Goal: Obtain resource: Download file/media

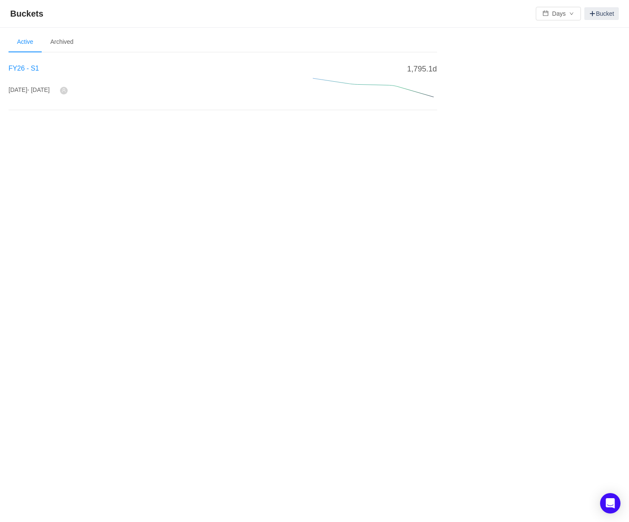
click at [15, 70] on span "FY26 - S1" at bounding box center [24, 68] width 31 height 7
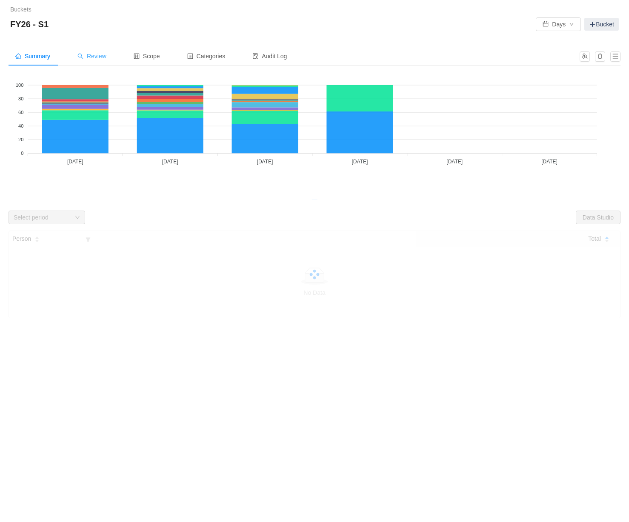
click at [100, 56] on span "Review" at bounding box center [91, 56] width 29 height 7
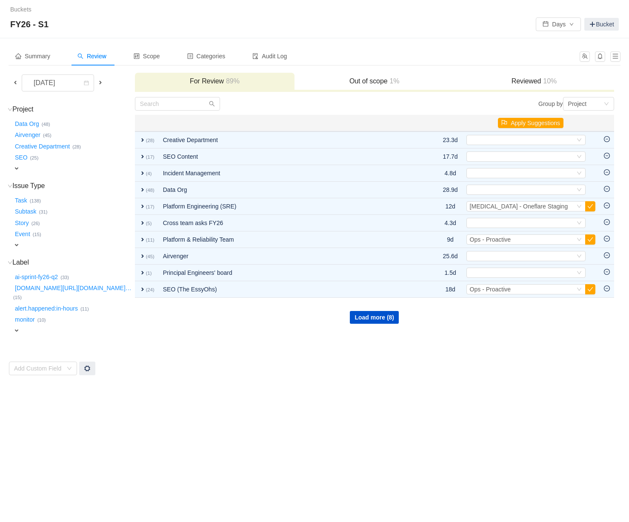
click at [13, 81] on span at bounding box center [15, 82] width 7 height 7
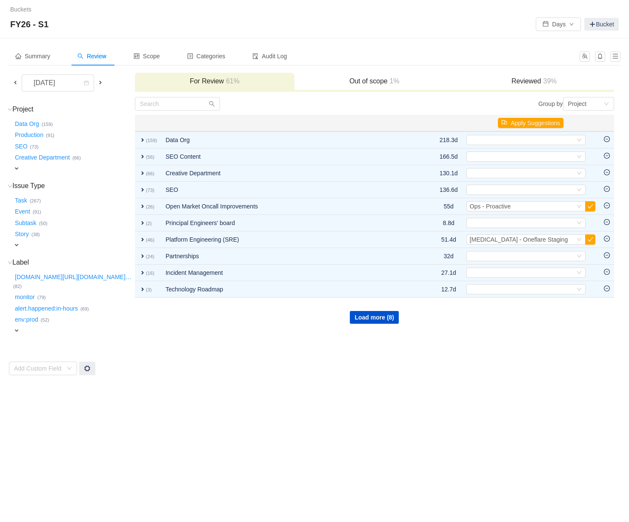
click at [16, 81] on span at bounding box center [15, 82] width 7 height 7
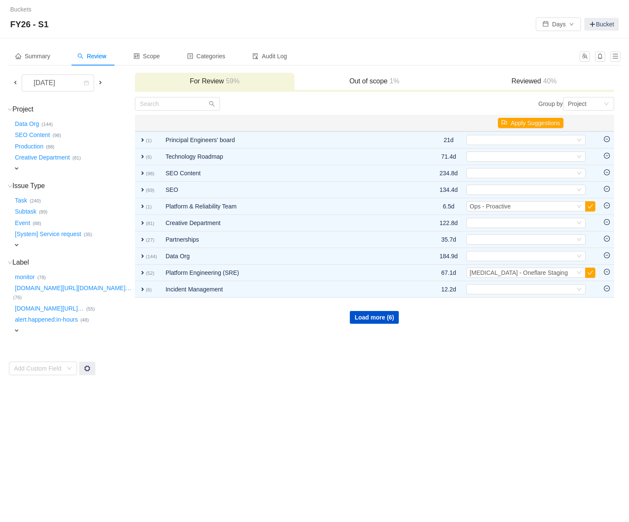
click at [16, 81] on span at bounding box center [15, 82] width 7 height 7
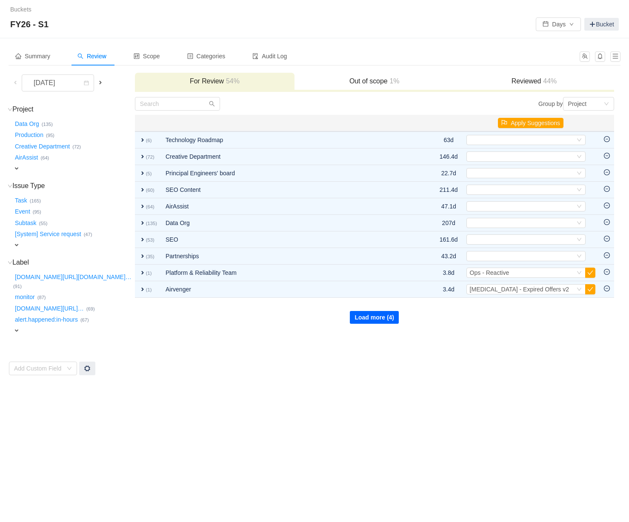
click at [375, 319] on button "Load more (4)" at bounding box center [374, 317] width 49 height 13
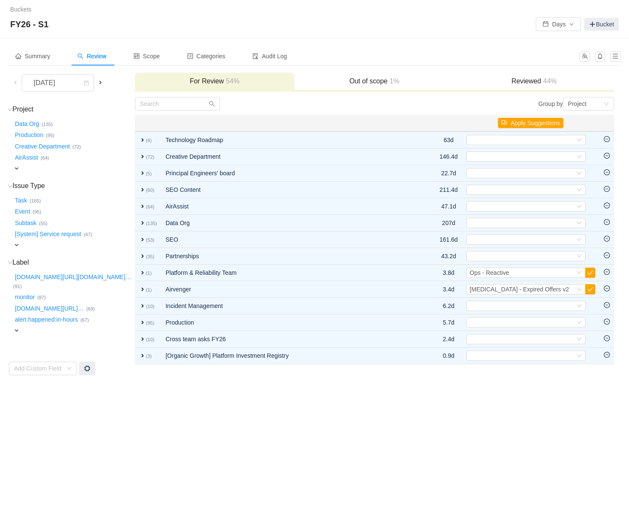
click at [97, 79] on span at bounding box center [100, 82] width 7 height 7
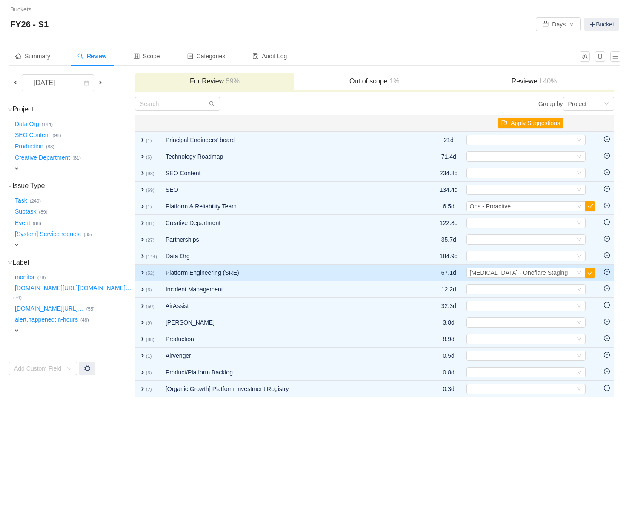
click at [139, 272] on span "expand" at bounding box center [142, 272] width 7 height 7
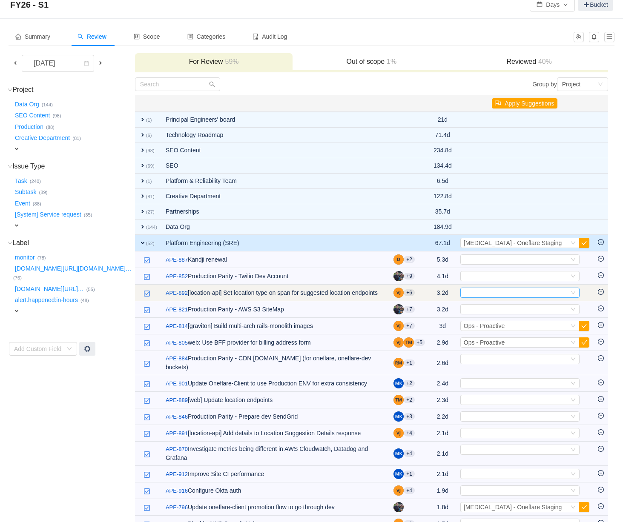
scroll to position [128, 0]
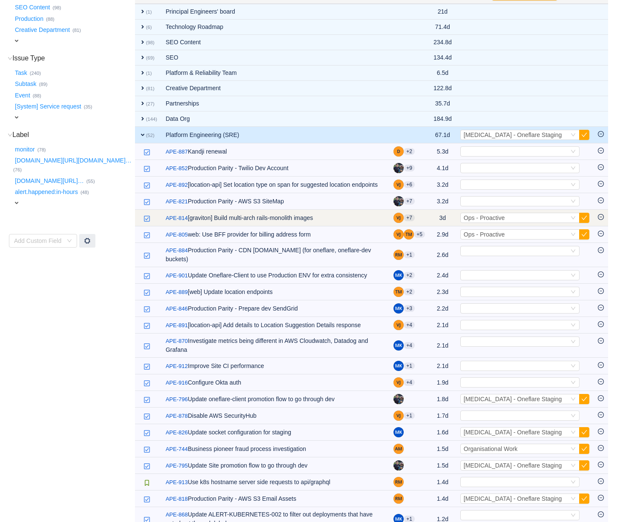
click at [584, 221] on button "button" at bounding box center [584, 218] width 10 height 10
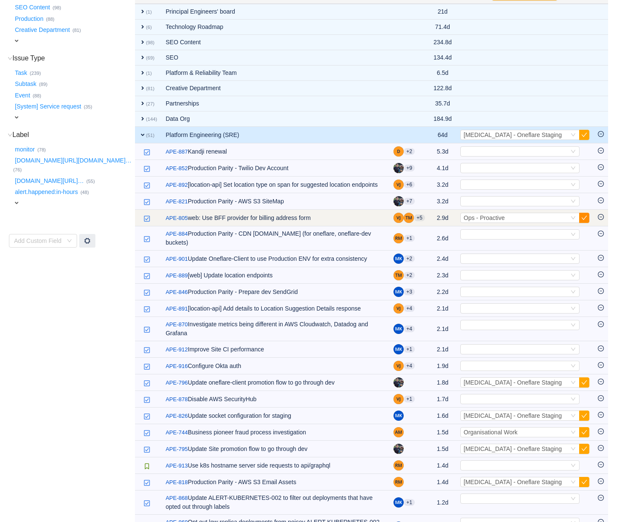
click at [583, 222] on button "button" at bounding box center [584, 218] width 10 height 10
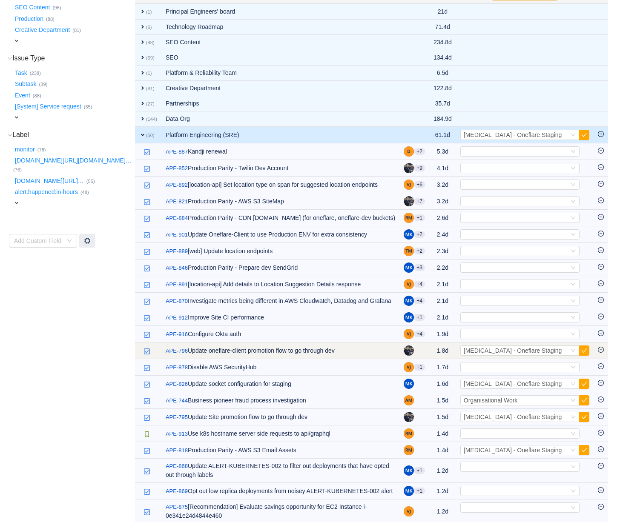
click at [584, 352] on button "button" at bounding box center [584, 351] width 10 height 10
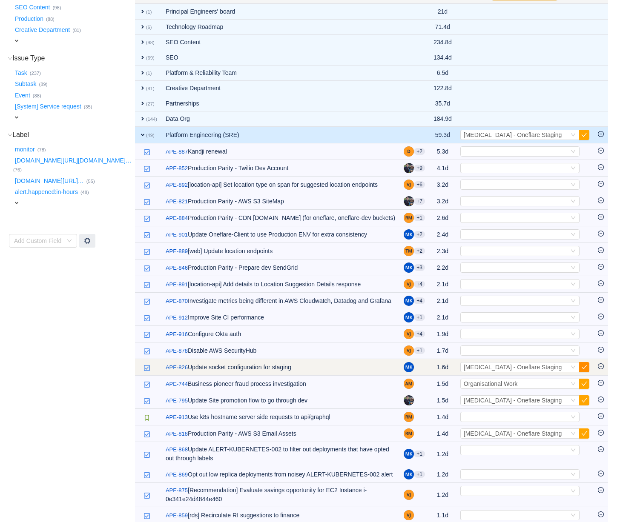
click at [581, 369] on button "button" at bounding box center [584, 367] width 10 height 10
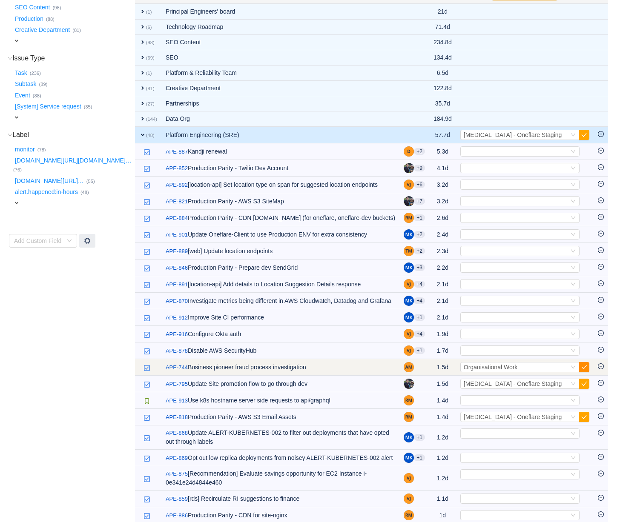
click at [586, 369] on button "button" at bounding box center [584, 367] width 10 height 10
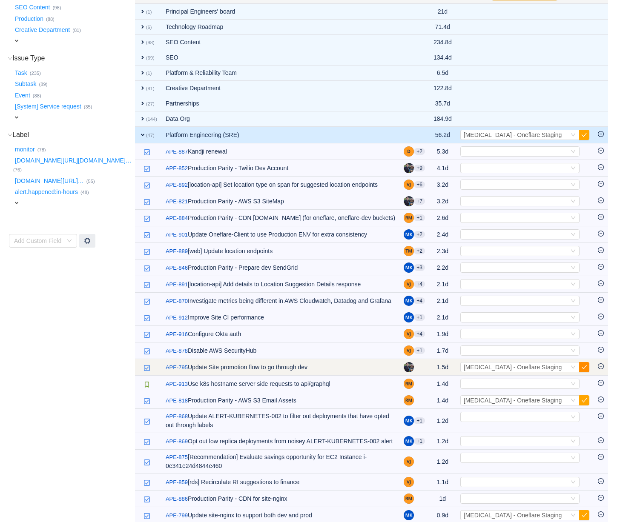
click at [584, 372] on button "button" at bounding box center [584, 367] width 10 height 10
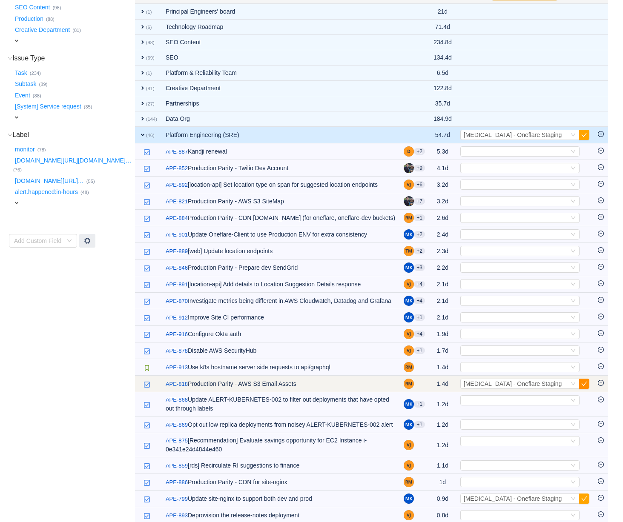
click at [587, 388] on button "button" at bounding box center [584, 384] width 10 height 10
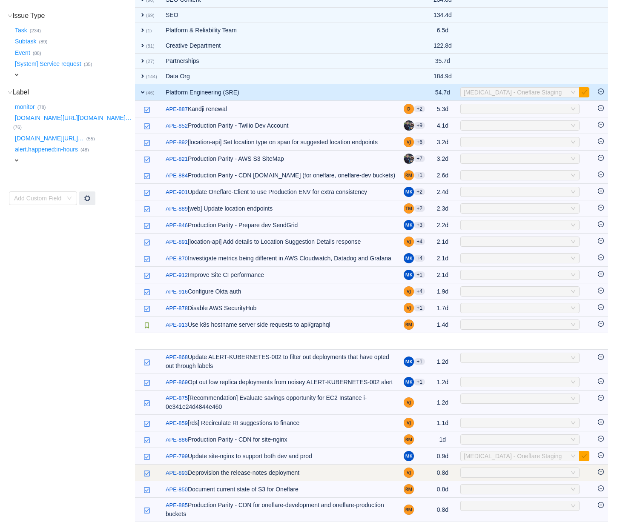
scroll to position [255, 0]
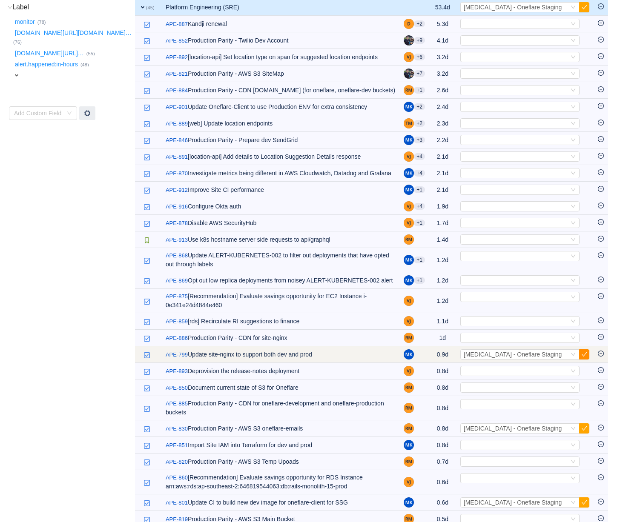
click at [586, 360] on button "button" at bounding box center [584, 354] width 10 height 10
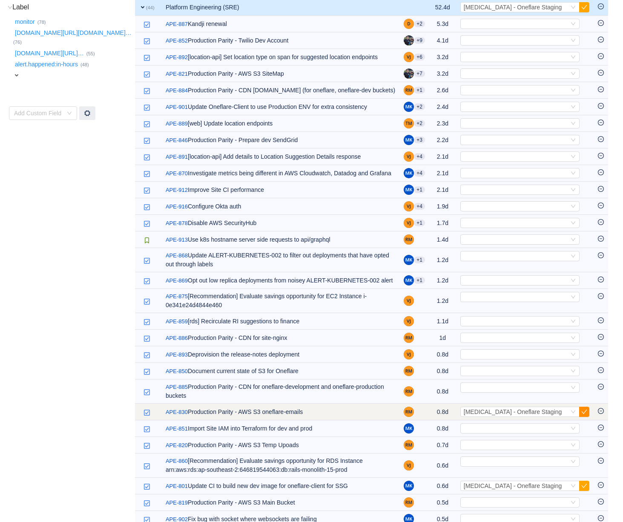
click at [584, 415] on button "button" at bounding box center [584, 412] width 10 height 10
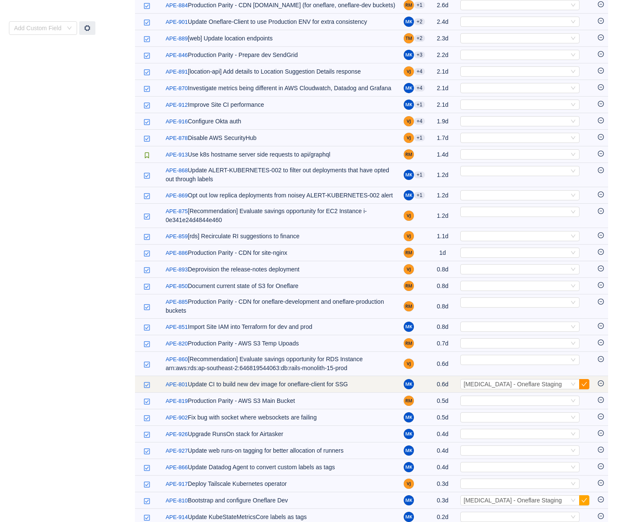
click at [586, 389] on button "button" at bounding box center [584, 384] width 10 height 10
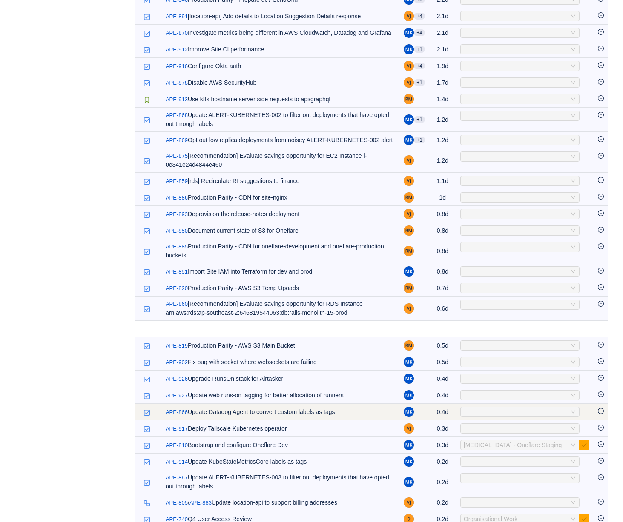
scroll to position [426, 0]
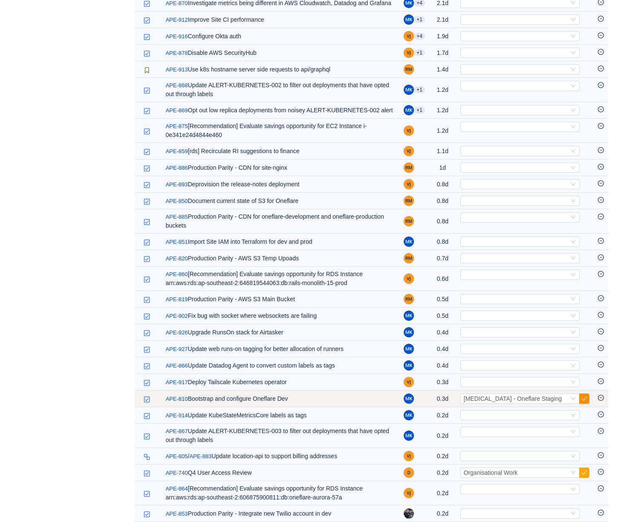
click at [587, 402] on button "button" at bounding box center [584, 399] width 10 height 10
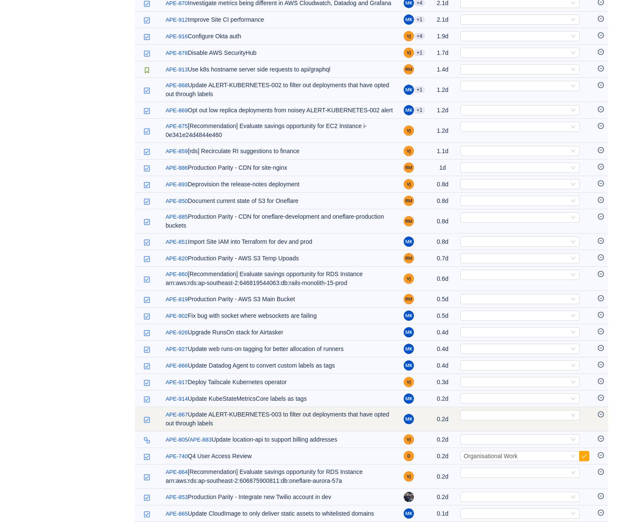
scroll to position [511, 0]
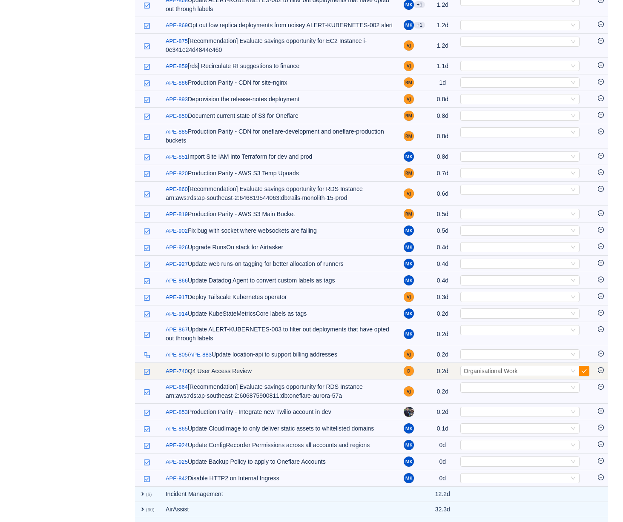
click at [583, 376] on button "button" at bounding box center [584, 371] width 10 height 10
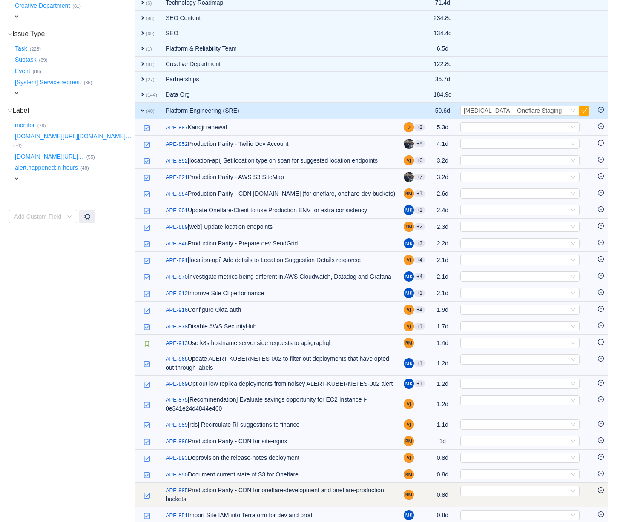
scroll to position [72, 0]
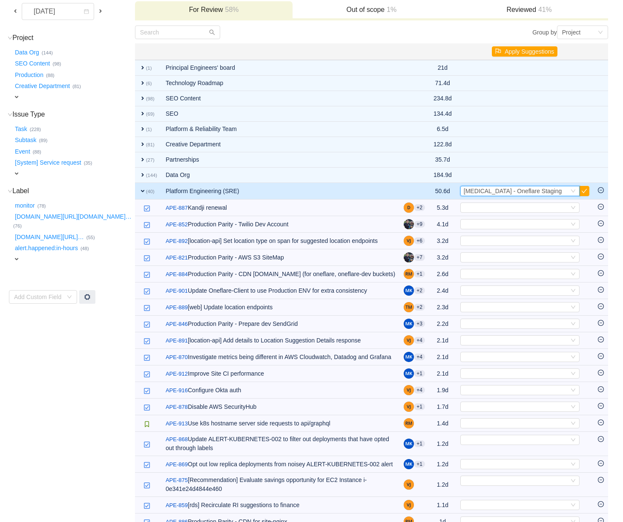
click at [499, 192] on span "[MEDICAL_DATA] - Oneflare Staging" at bounding box center [512, 191] width 98 height 7
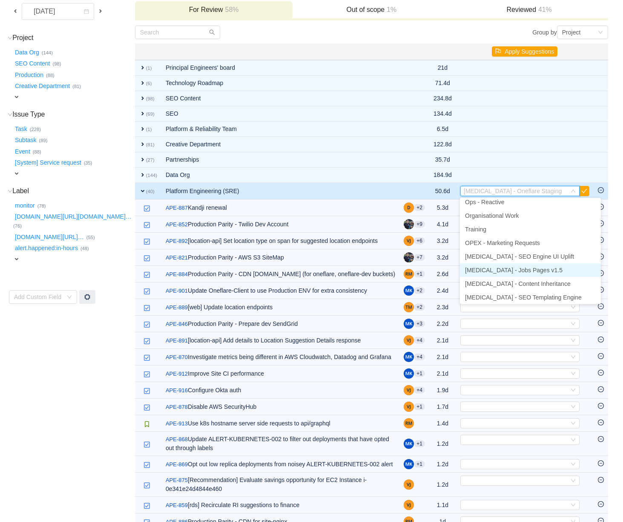
scroll to position [0, 0]
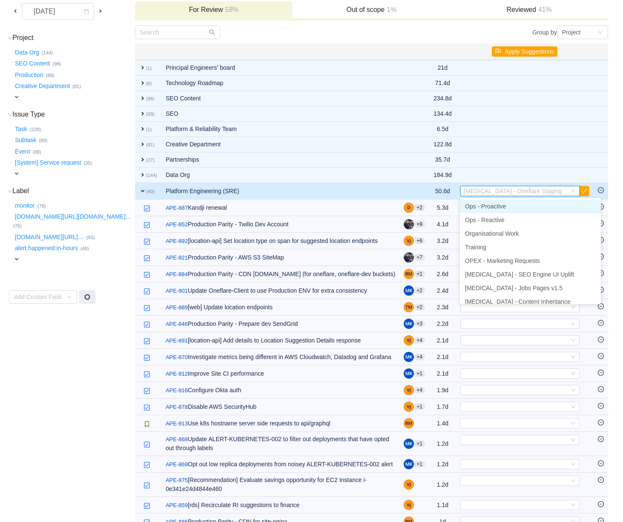
click at [494, 206] on span "Ops - Proactive" at bounding box center [485, 206] width 41 height 7
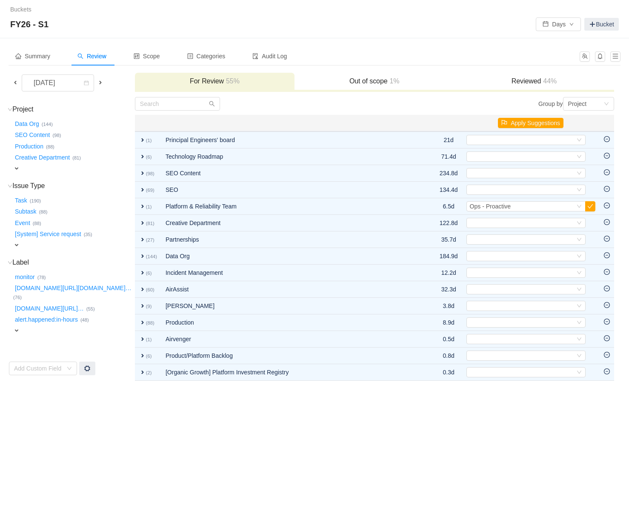
click at [100, 82] on span at bounding box center [100, 82] width 7 height 7
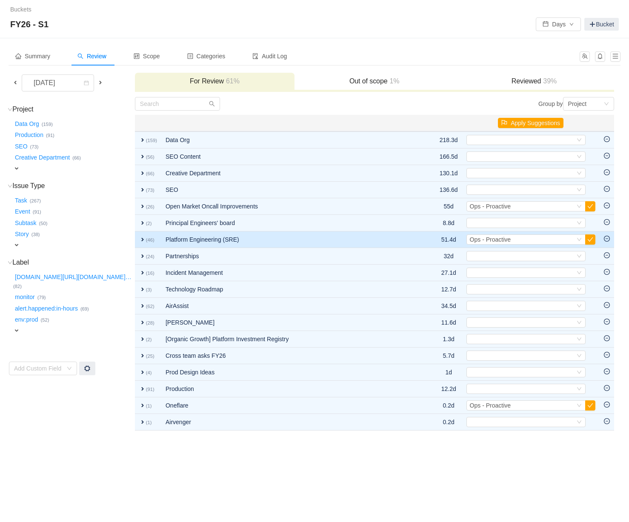
click at [139, 237] on span "expand" at bounding box center [142, 239] width 7 height 7
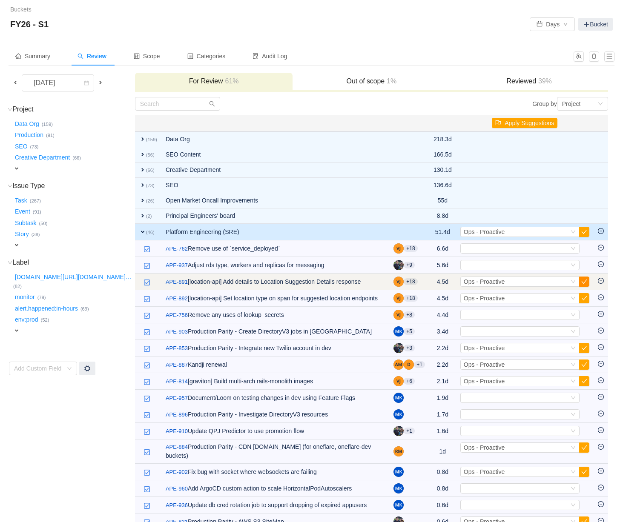
click at [583, 283] on button "button" at bounding box center [584, 282] width 10 height 10
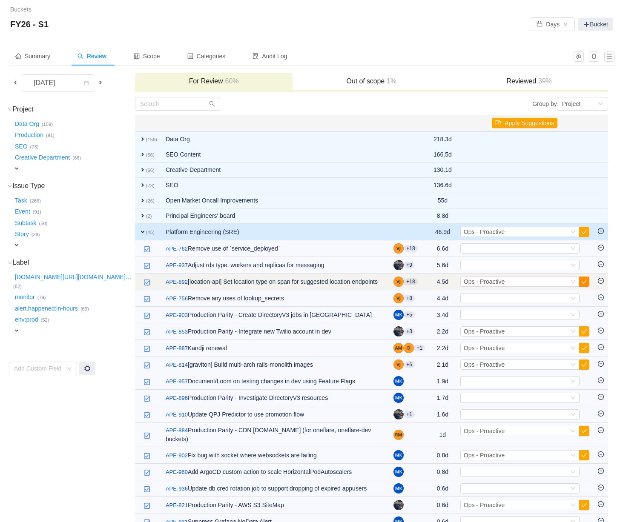
click at [582, 281] on button "button" at bounding box center [584, 282] width 10 height 10
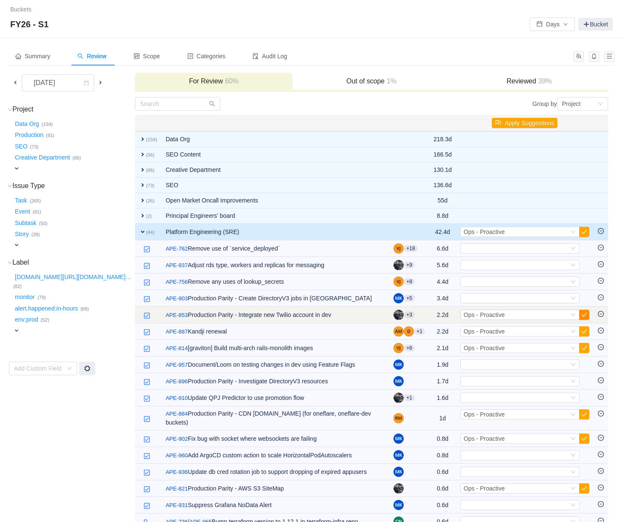
click at [588, 315] on button "button" at bounding box center [584, 315] width 10 height 10
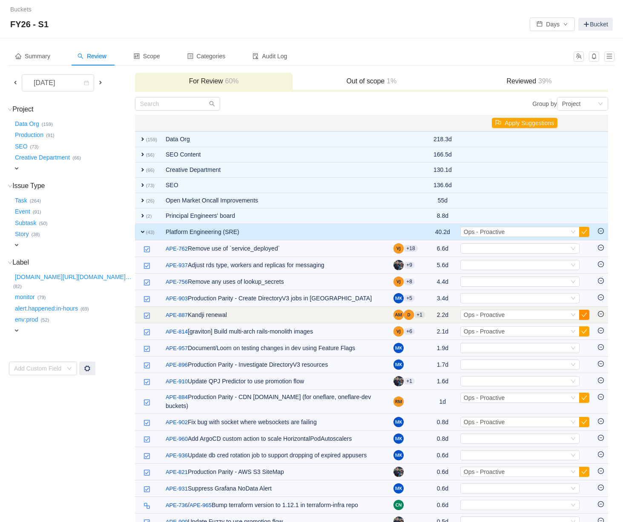
click at [584, 313] on button "button" at bounding box center [584, 315] width 10 height 10
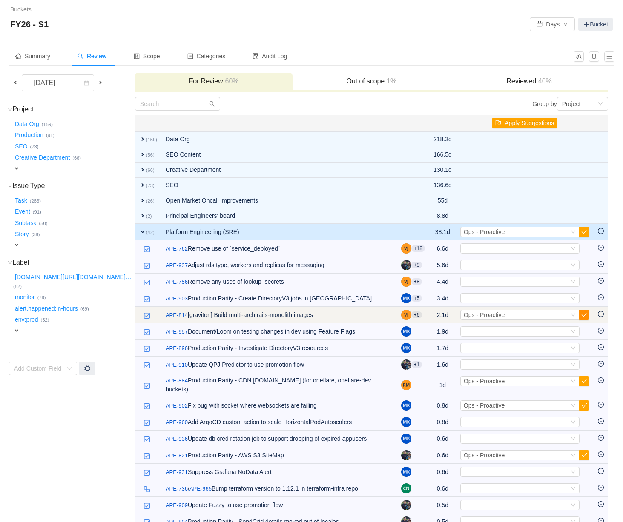
click at [583, 316] on button "button" at bounding box center [584, 315] width 10 height 10
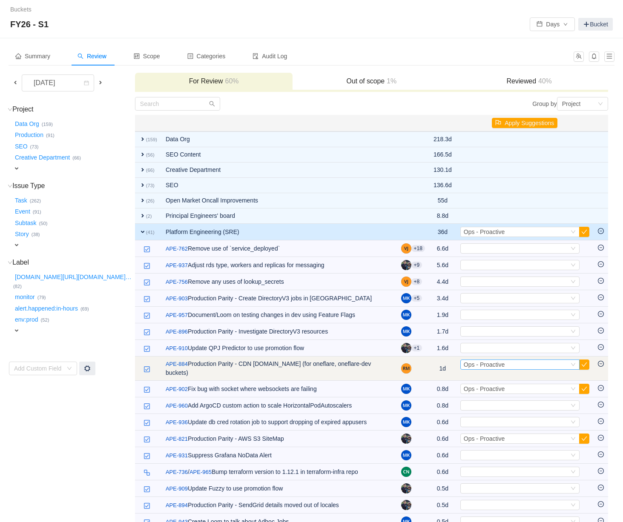
click at [579, 361] on div "Select Ops - Proactive" at bounding box center [519, 365] width 119 height 10
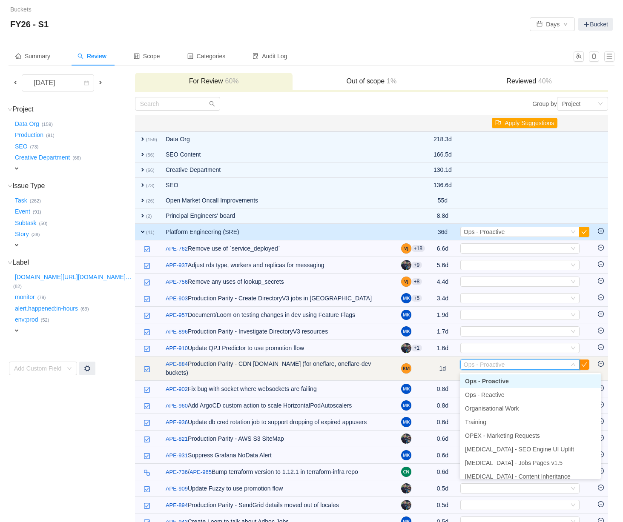
click at [585, 367] on button "button" at bounding box center [584, 365] width 10 height 10
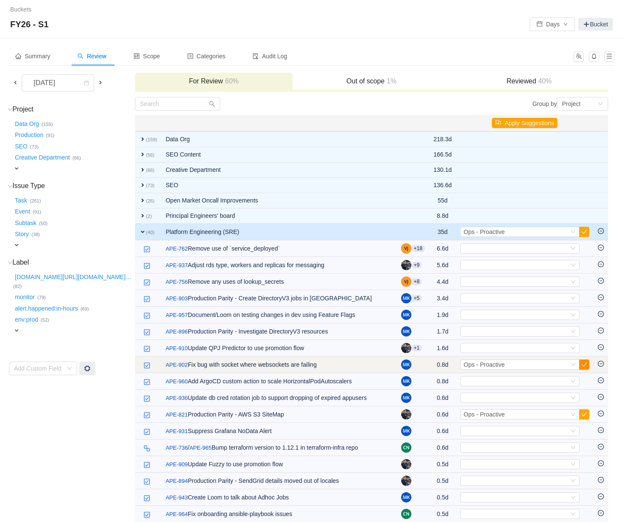
click at [584, 366] on button "button" at bounding box center [584, 365] width 10 height 10
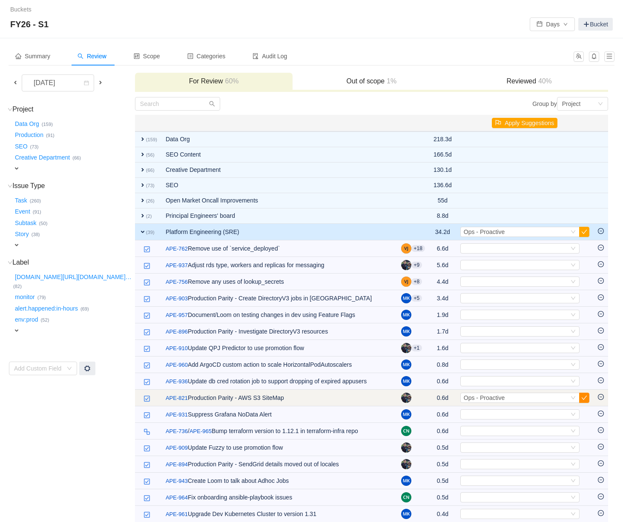
click at [585, 403] on button "button" at bounding box center [584, 398] width 10 height 10
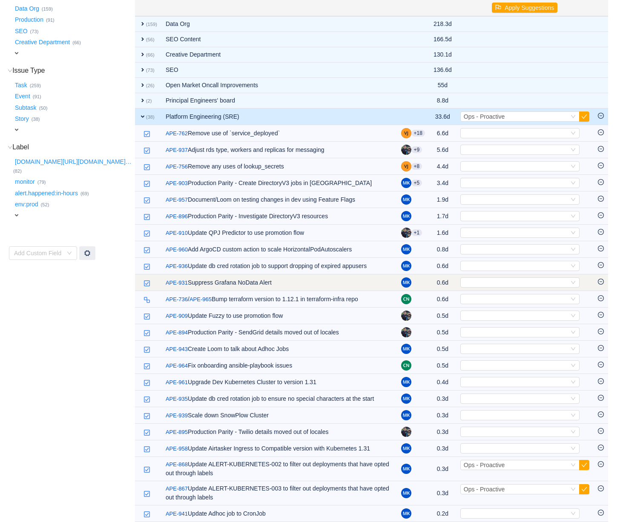
scroll to position [128, 0]
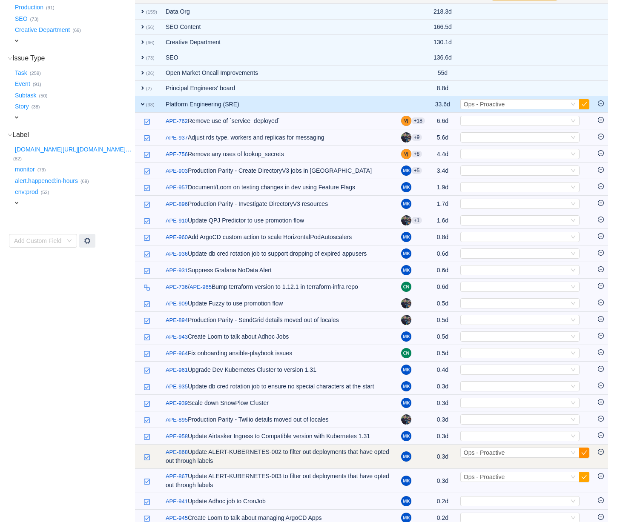
click at [586, 454] on button "button" at bounding box center [584, 453] width 10 height 10
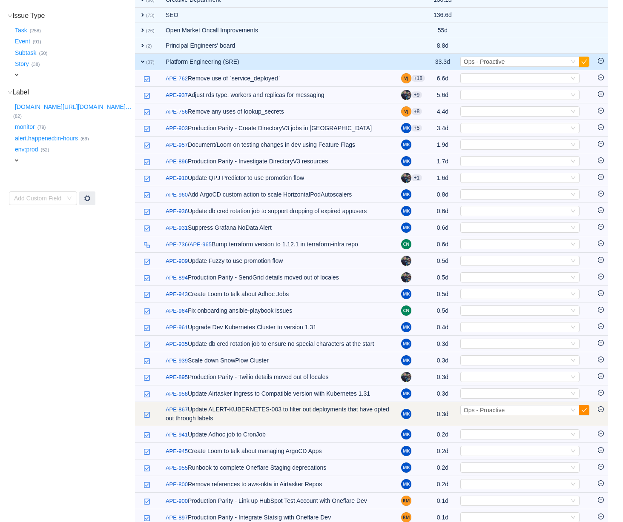
click at [586, 414] on button "button" at bounding box center [584, 410] width 10 height 10
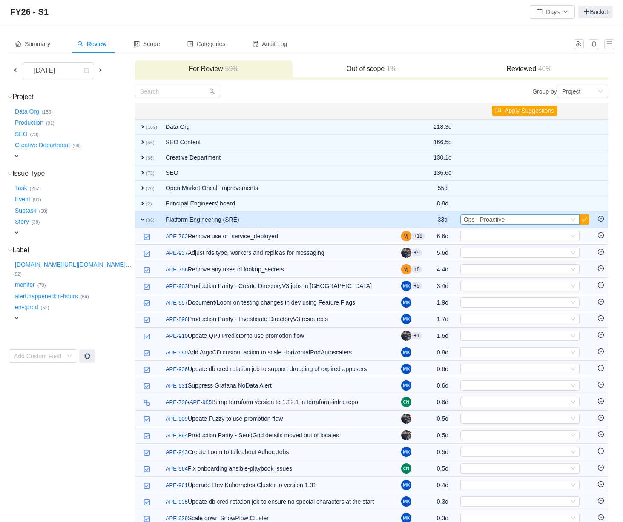
scroll to position [0, 0]
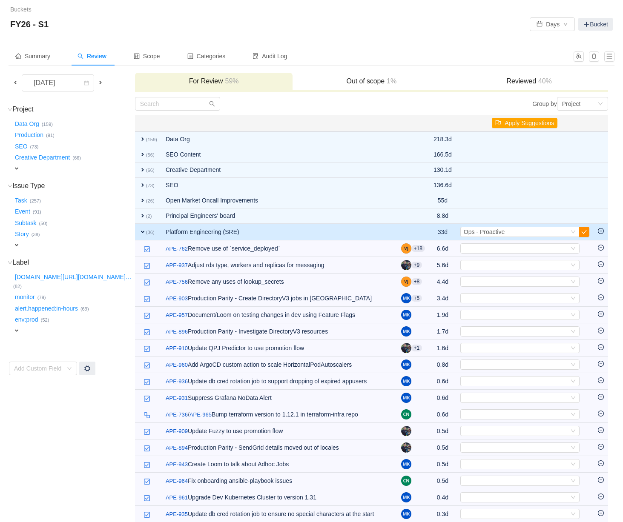
click at [583, 232] on button "button" at bounding box center [584, 232] width 10 height 10
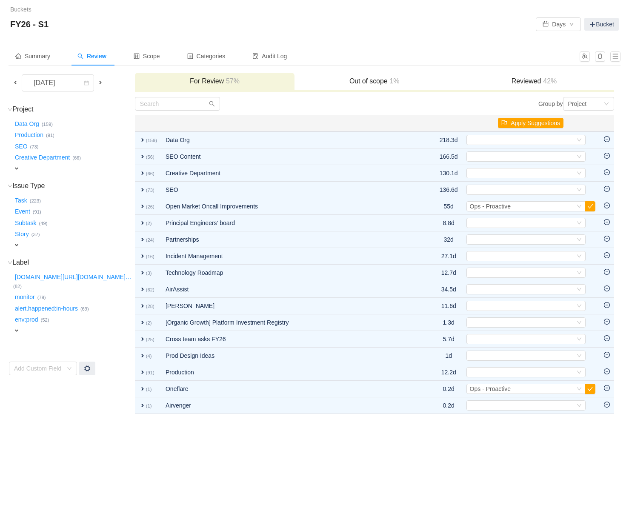
click at [104, 82] on span at bounding box center [100, 82] width 7 height 7
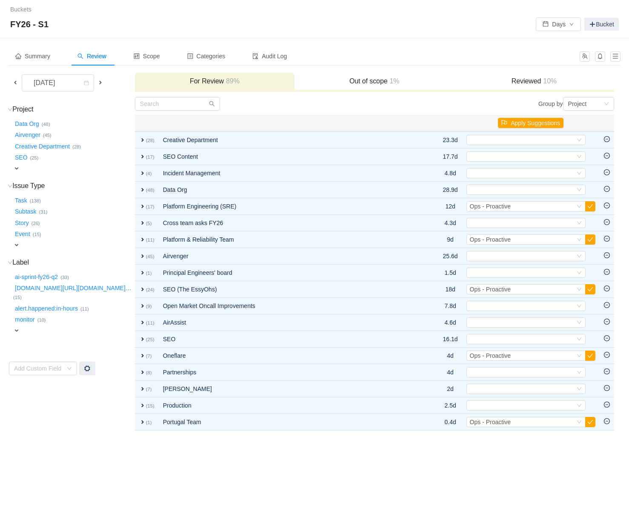
click at [15, 82] on span at bounding box center [15, 82] width 7 height 7
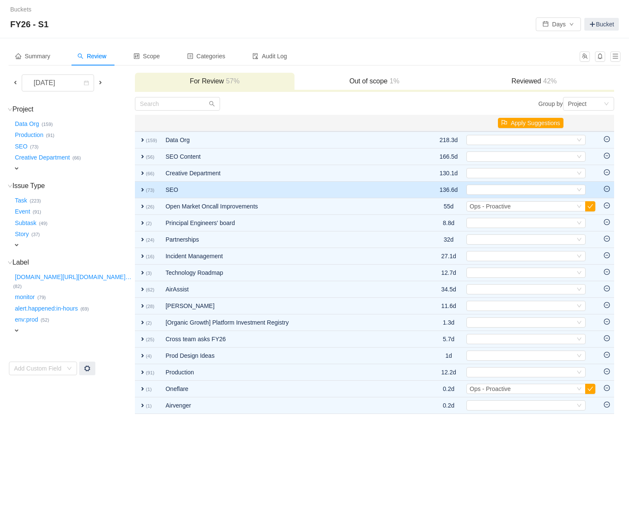
click at [139, 191] on span "expand" at bounding box center [142, 189] width 7 height 7
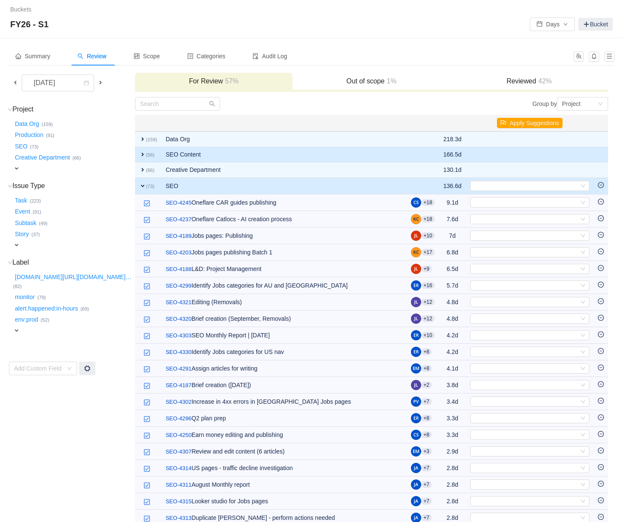
click at [139, 154] on span "expand" at bounding box center [142, 154] width 7 height 7
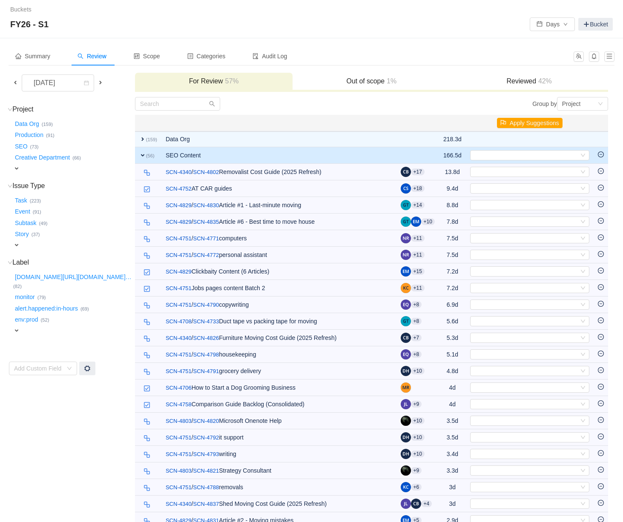
click at [139, 153] on span "expand" at bounding box center [142, 155] width 7 height 7
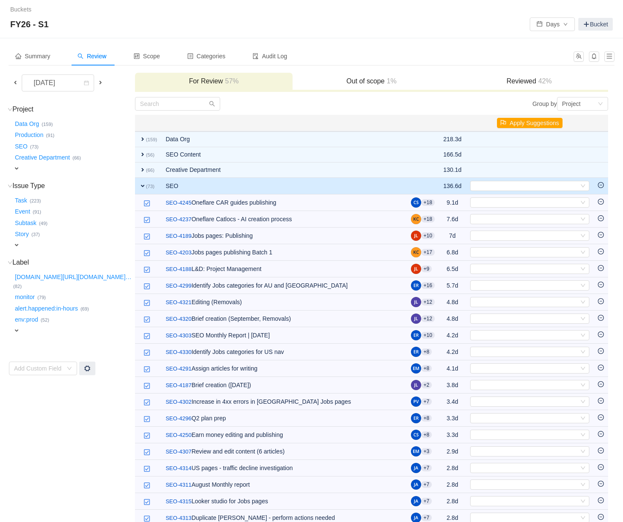
click at [139, 185] on span "expand" at bounding box center [142, 186] width 7 height 7
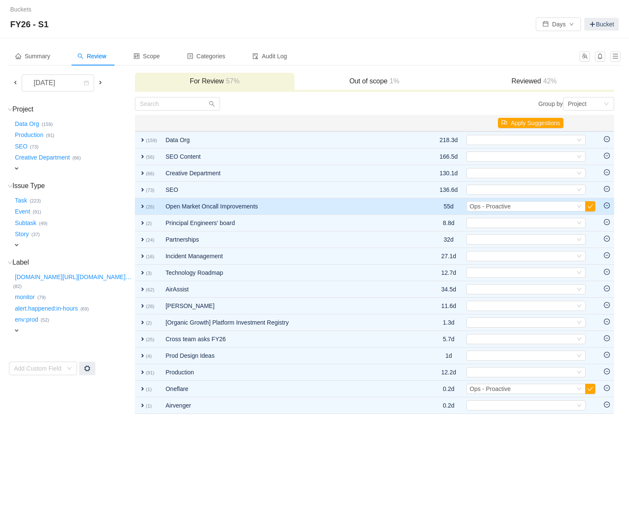
click at [139, 206] on span "expand" at bounding box center [142, 206] width 7 height 7
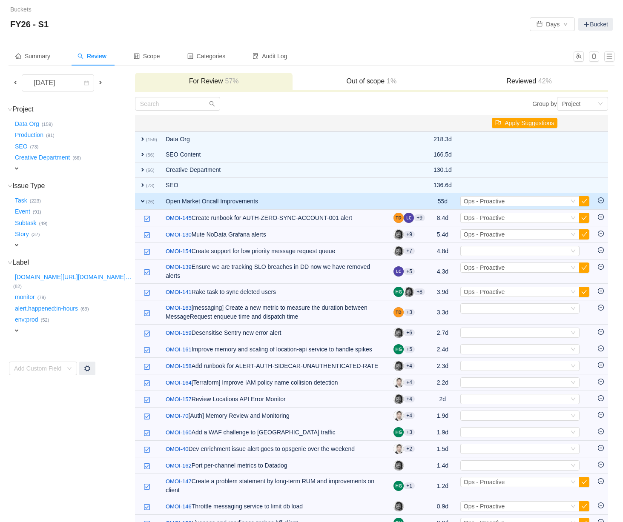
click at [139, 202] on span "expand" at bounding box center [142, 201] width 7 height 7
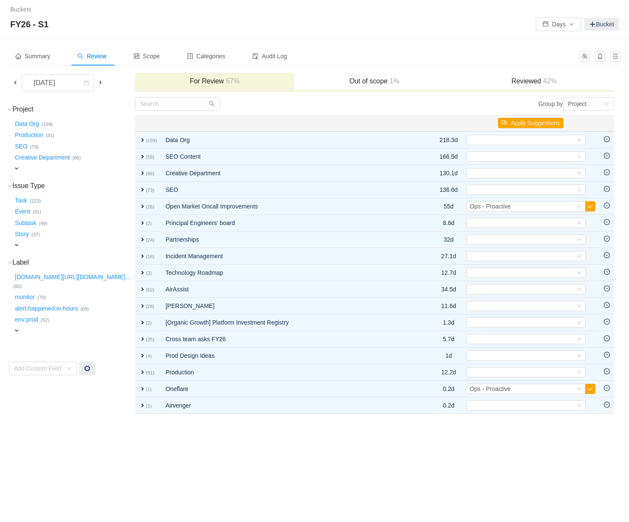
click at [16, 81] on span at bounding box center [15, 82] width 7 height 7
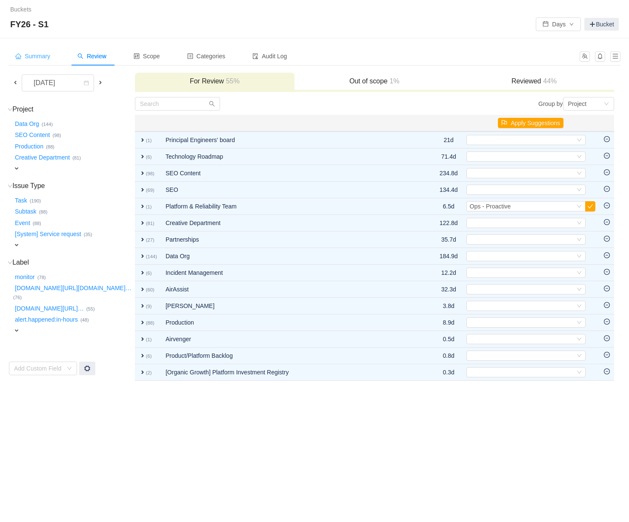
click at [29, 56] on span "Summary" at bounding box center [32, 56] width 35 height 7
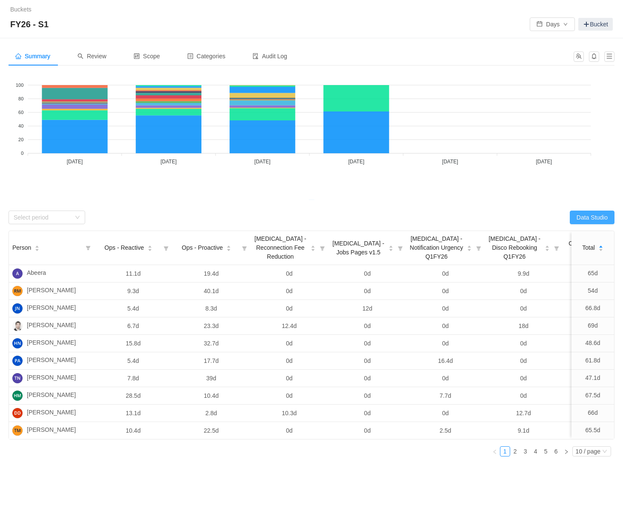
click at [593, 216] on button "Data Studio" at bounding box center [591, 218] width 45 height 14
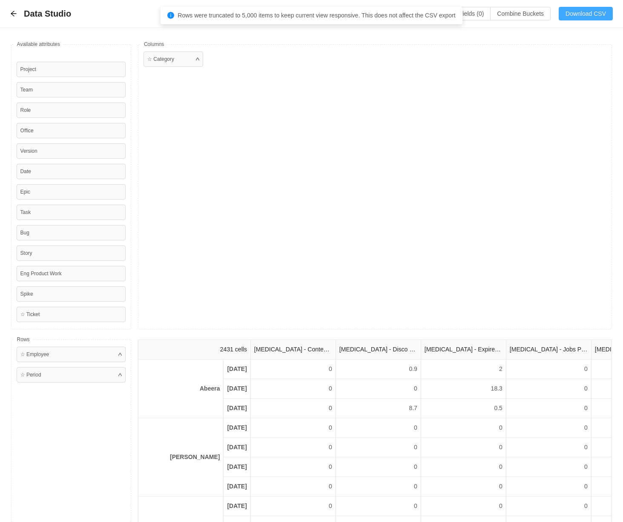
click at [587, 10] on button "Download CSV" at bounding box center [585, 14] width 54 height 14
